Goal: Information Seeking & Learning: Learn about a topic

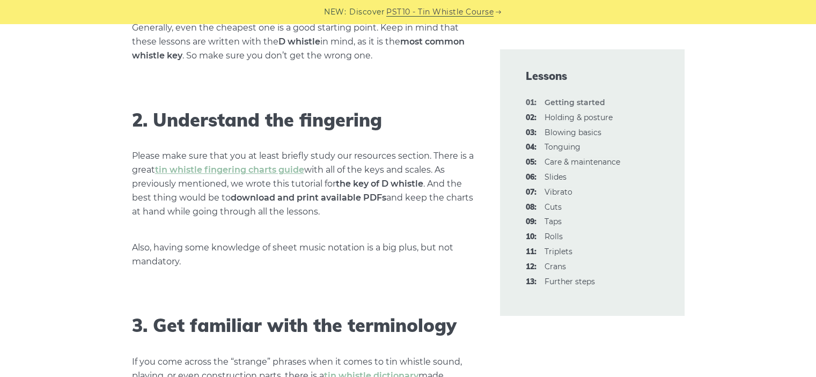
scroll to position [804, 0]
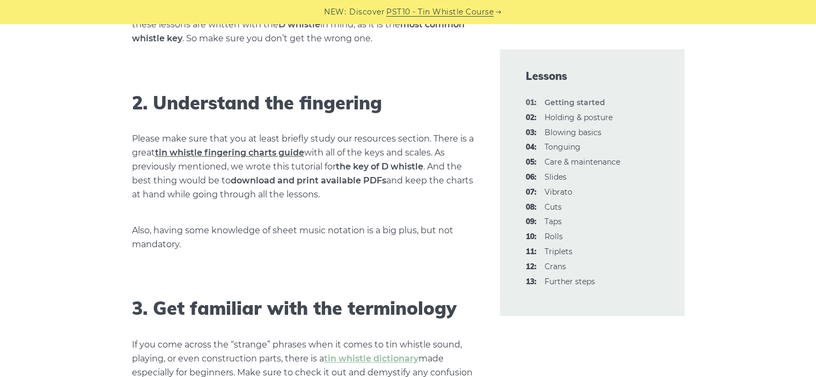
click at [172, 155] on link "tin whistle fingering charts guide" at bounding box center [229, 152] width 149 height 10
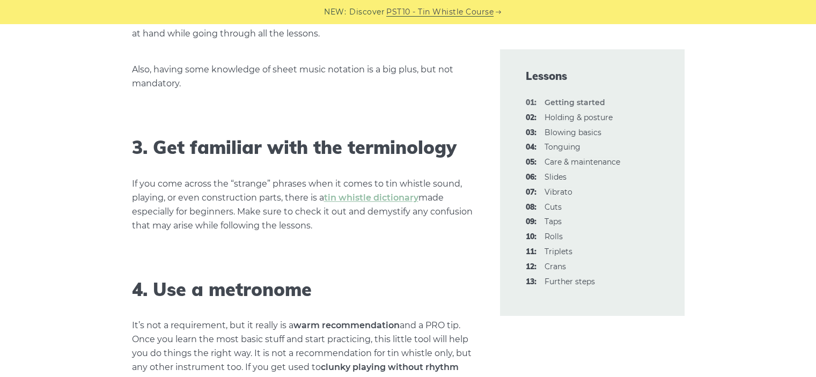
scroll to position [1019, 0]
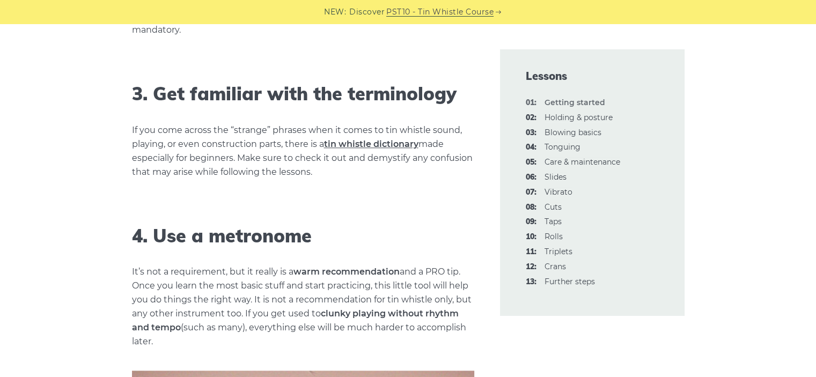
click at [334, 147] on link "tin whistle dictionary" at bounding box center [371, 144] width 94 height 10
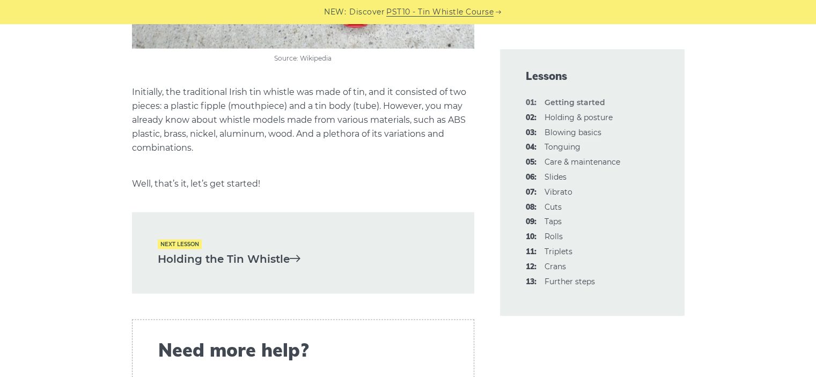
scroll to position [2359, 0]
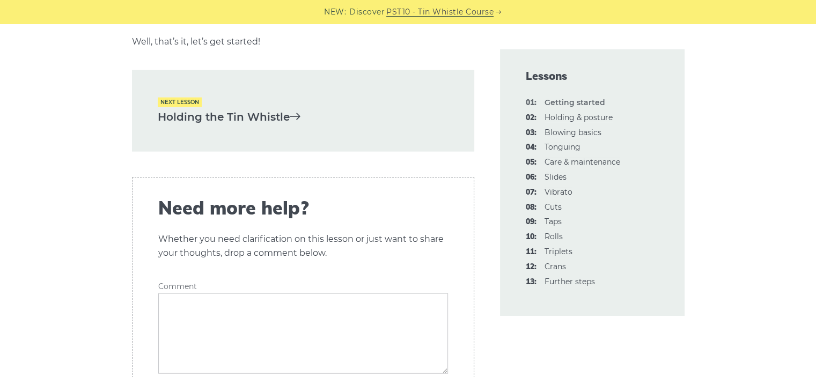
click at [305, 126] on div "Next lesson Holding the Tin Whistle" at bounding box center [303, 111] width 342 height 82
click at [299, 117] on icon at bounding box center [295, 115] width 11 height 11
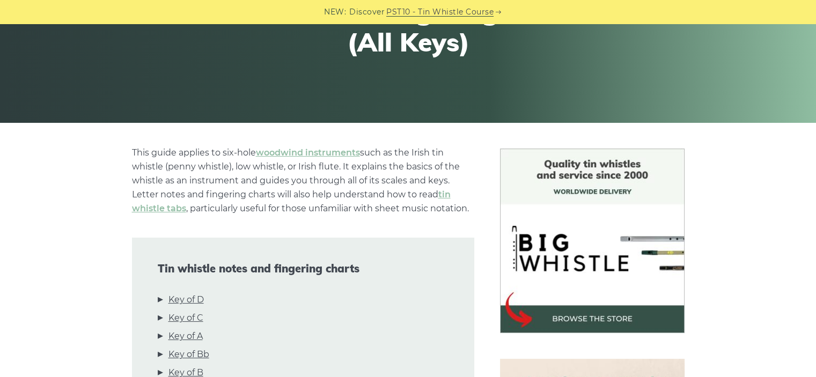
scroll to position [375, 0]
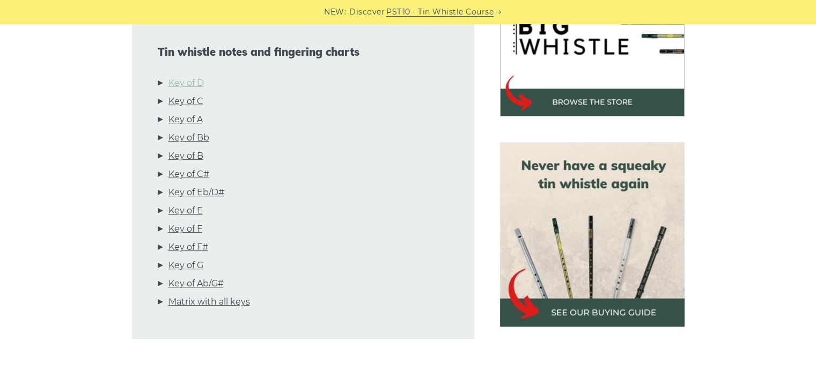
click at [198, 79] on link "Key of D" at bounding box center [185, 83] width 35 height 14
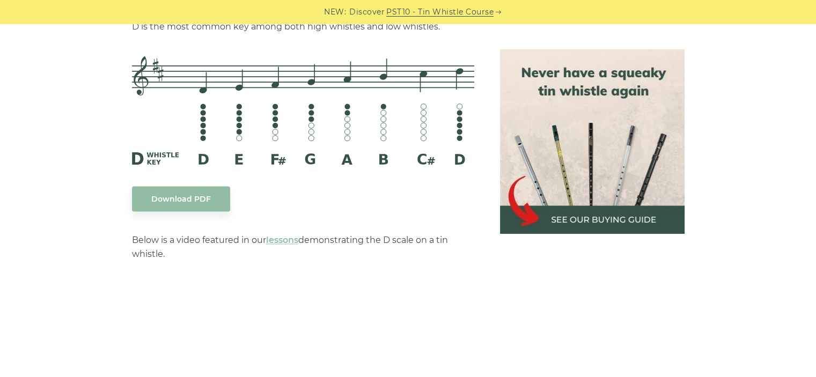
scroll to position [1778, 0]
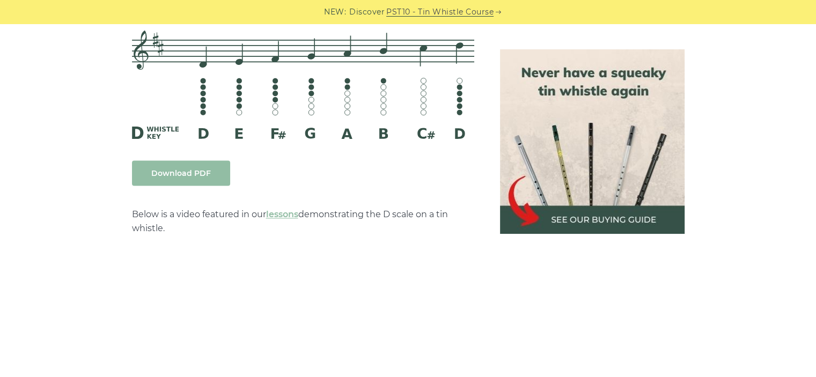
click at [189, 179] on link "Download PDF" at bounding box center [181, 172] width 98 height 25
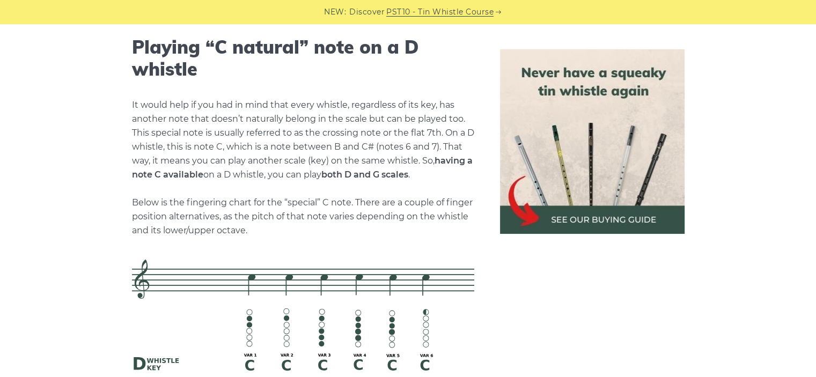
scroll to position [2314, 0]
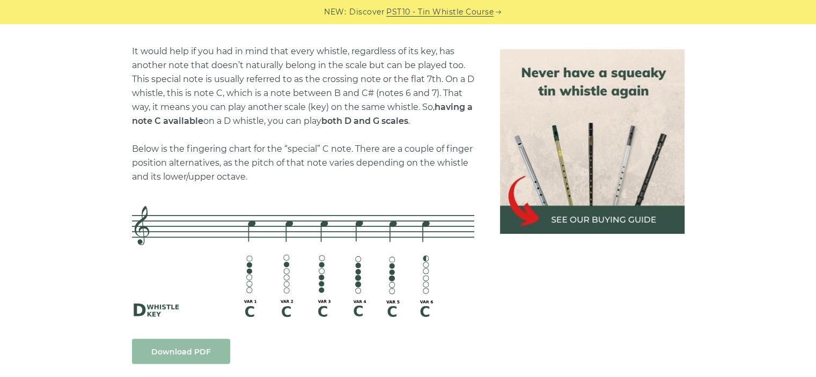
click at [163, 343] on link "Download PDF" at bounding box center [181, 351] width 98 height 25
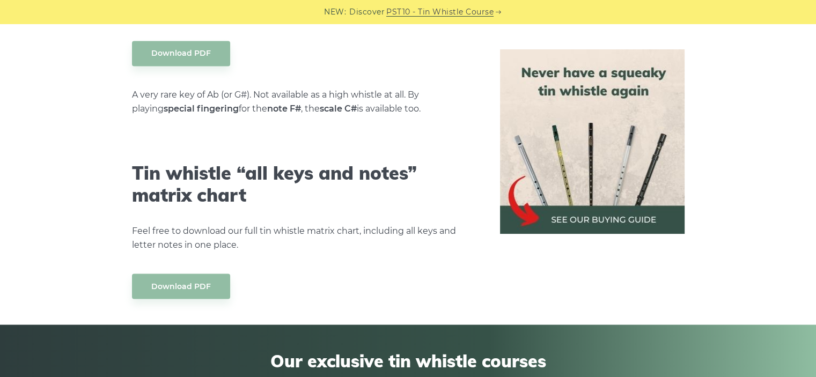
scroll to position [5960, 0]
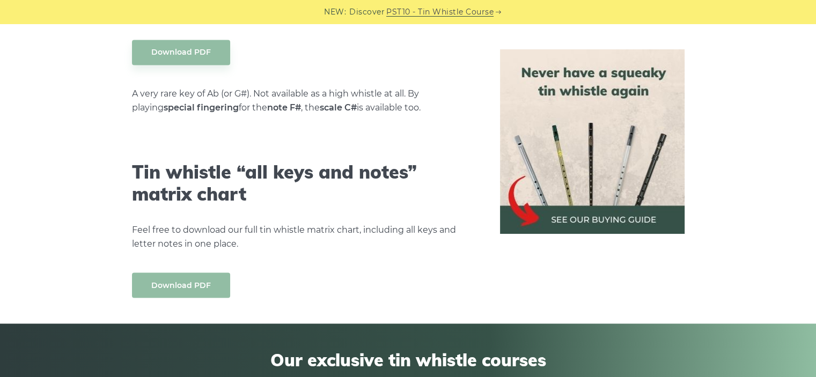
click at [179, 272] on link "Download PDF" at bounding box center [181, 284] width 98 height 25
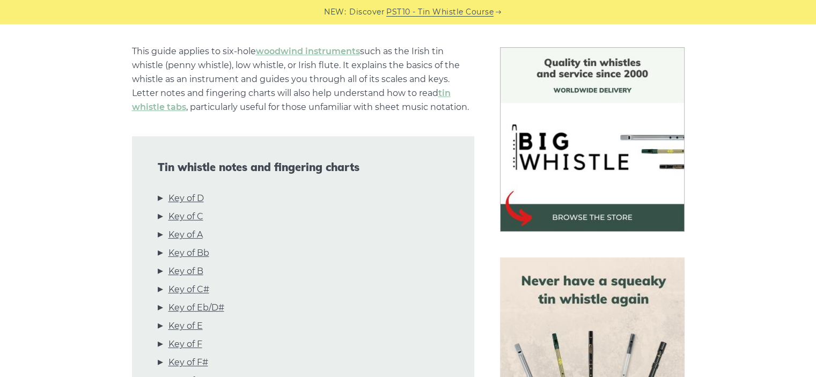
scroll to position [116, 0]
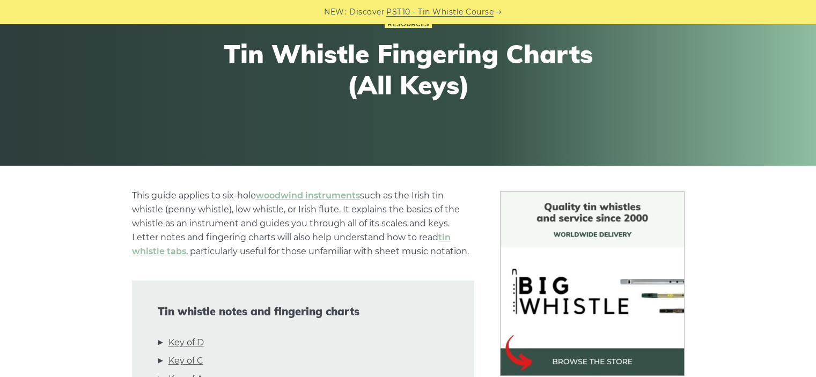
click at [362, 96] on h1 "Tin Whistle Fingering Charts (All Keys)" at bounding box center [408, 70] width 395 height 62
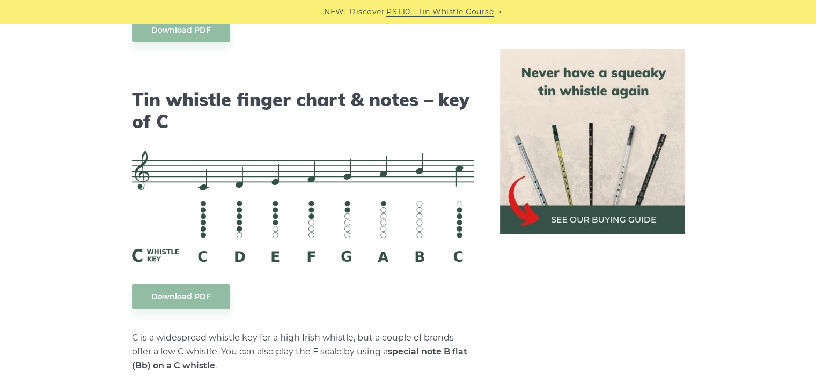
scroll to position [2850, 0]
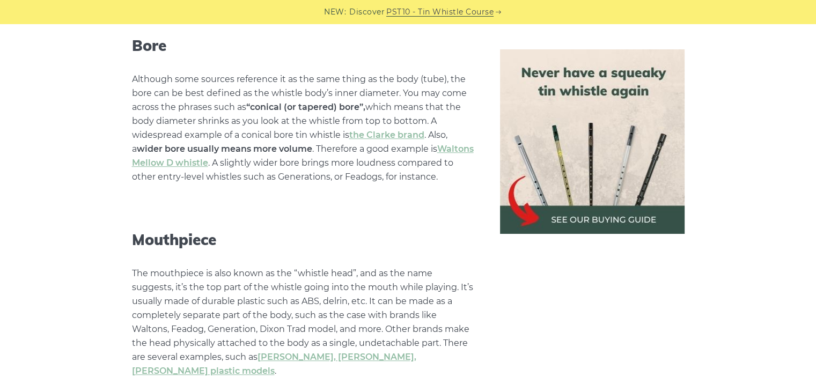
scroll to position [912, 0]
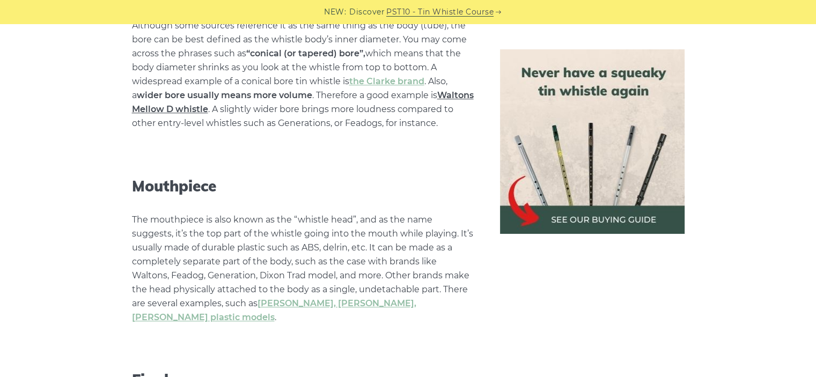
click at [174, 112] on link "Waltons Mellow D whistle" at bounding box center [303, 102] width 342 height 24
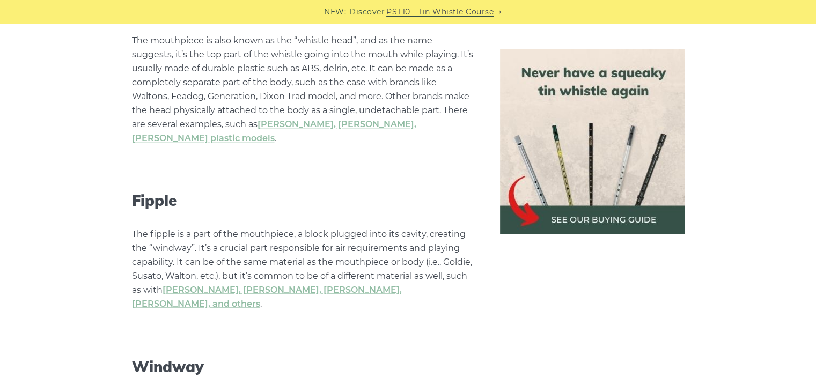
scroll to position [1072, 0]
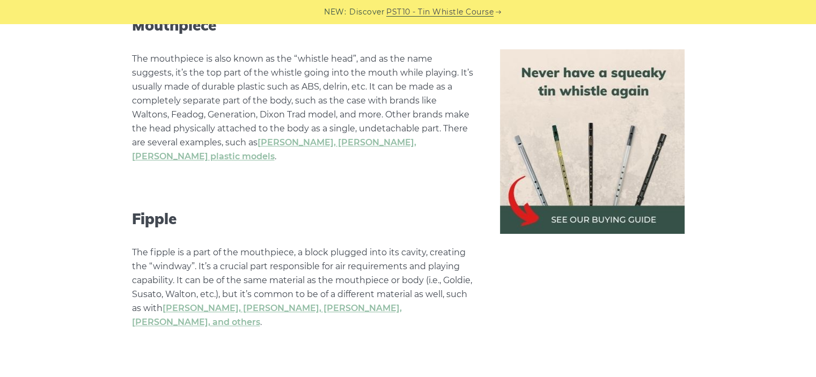
click at [178, 284] on p "The fipple is a part of the mouthpiece, a block plugged into its cavity, creati…" at bounding box center [303, 288] width 342 height 84
click at [178, 283] on p "The fipple is a part of the mouthpiece, a block plugged into its cavity, creati…" at bounding box center [303, 288] width 342 height 84
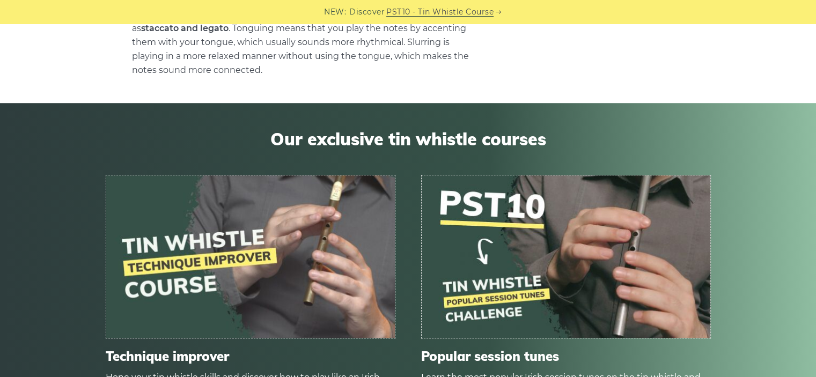
scroll to position [5283, 0]
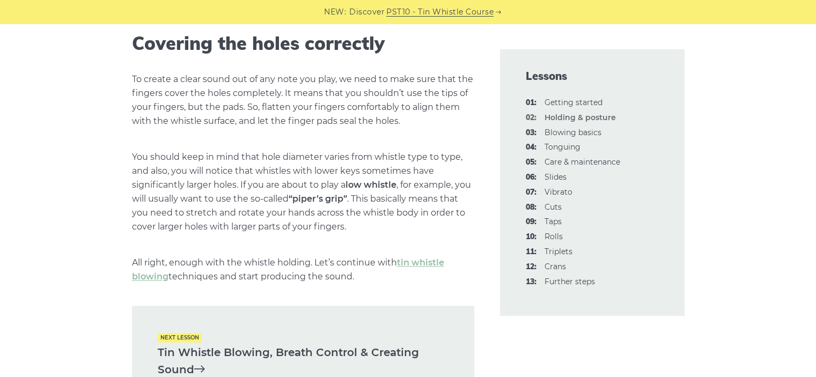
scroll to position [1448, 0]
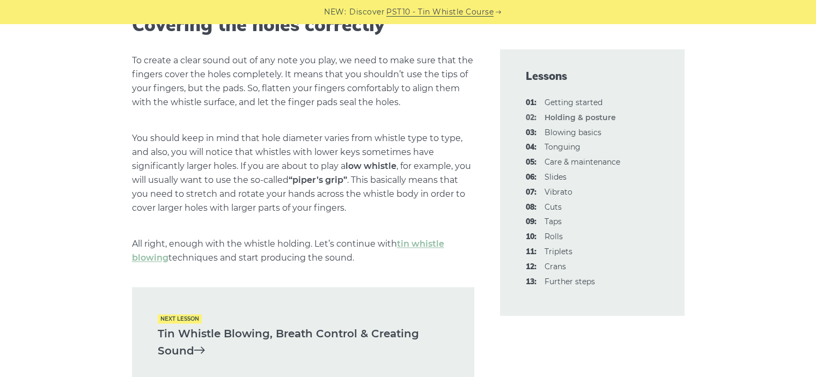
drag, startPoint x: 296, startPoint y: 177, endPoint x: 344, endPoint y: 179, distance: 48.3
click at [344, 179] on strong "“piper’s grip”" at bounding box center [317, 180] width 58 height 10
click at [155, 256] on link "tin whistle blowing" at bounding box center [288, 251] width 312 height 24
